Goal: Task Accomplishment & Management: Use online tool/utility

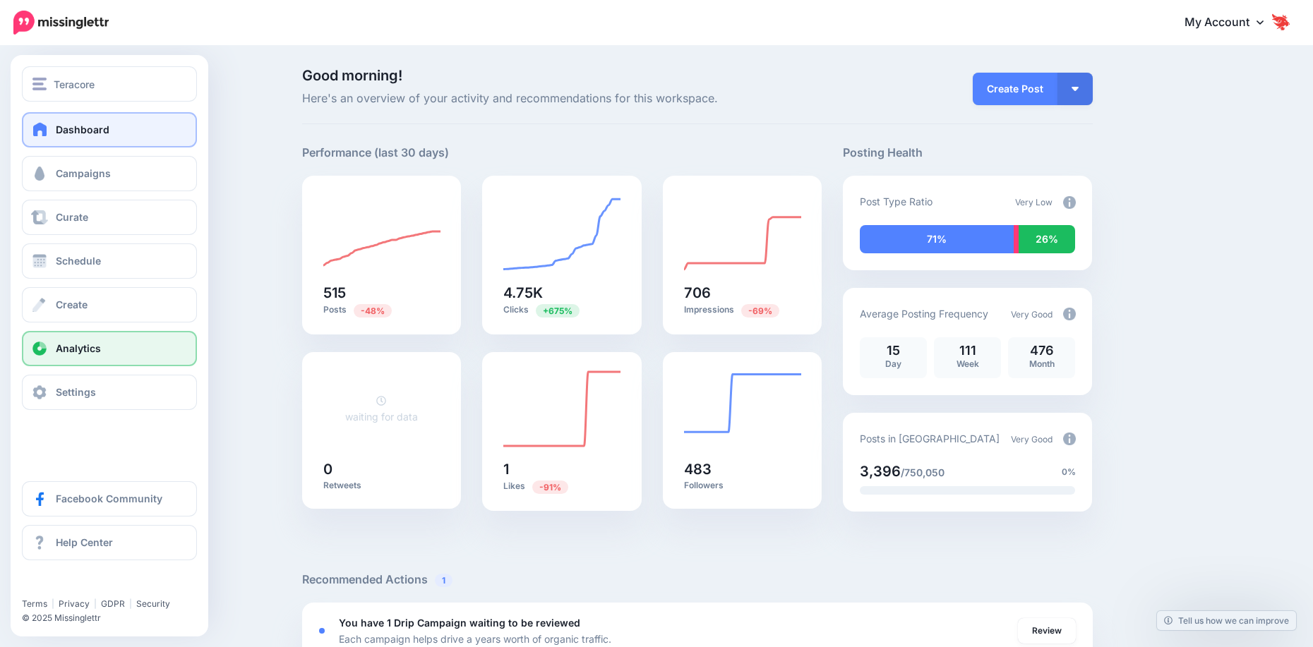
click at [52, 356] on link "Analytics" at bounding box center [109, 348] width 175 height 35
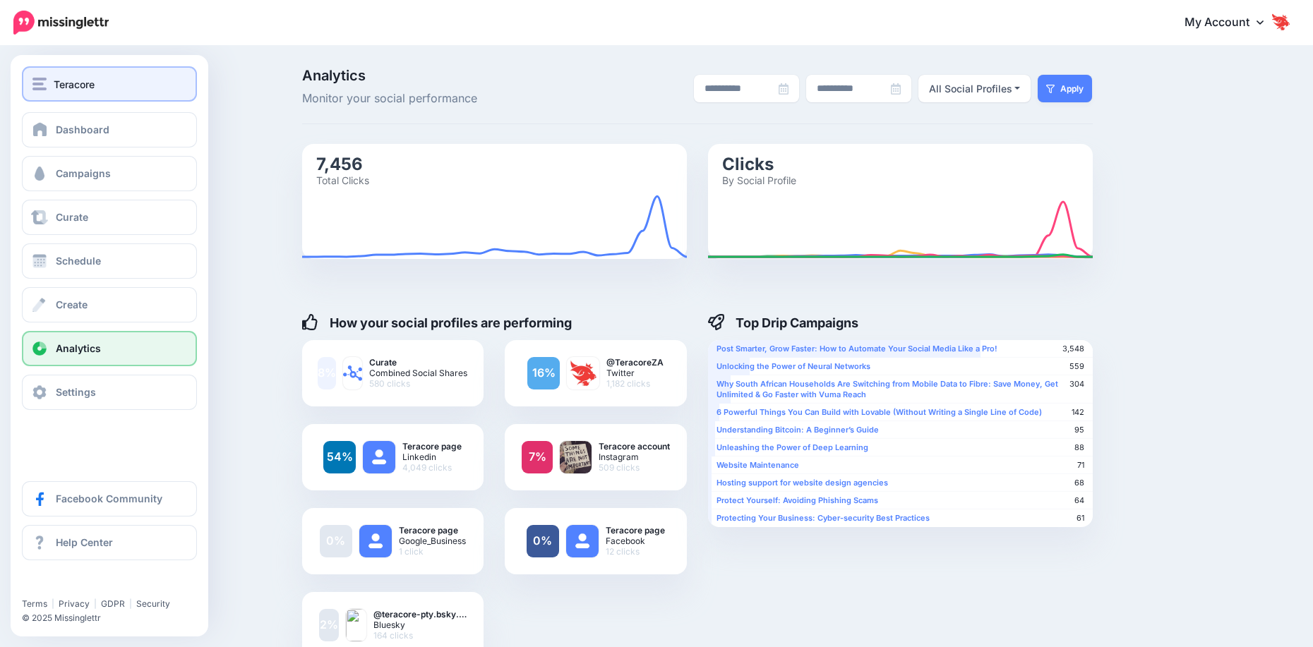
click at [85, 74] on button "Teracore" at bounding box center [109, 83] width 175 height 35
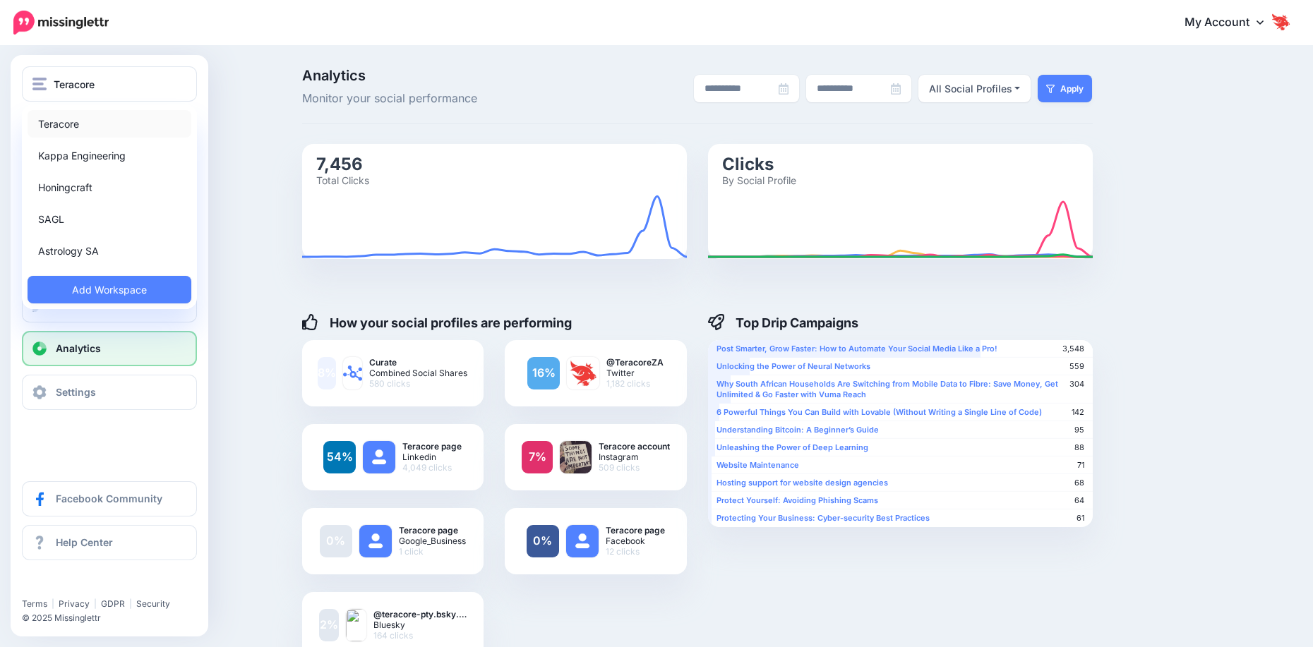
click at [83, 115] on link "Teracore" at bounding box center [110, 124] width 164 height 28
